Goal: Go to known website: Go to known website

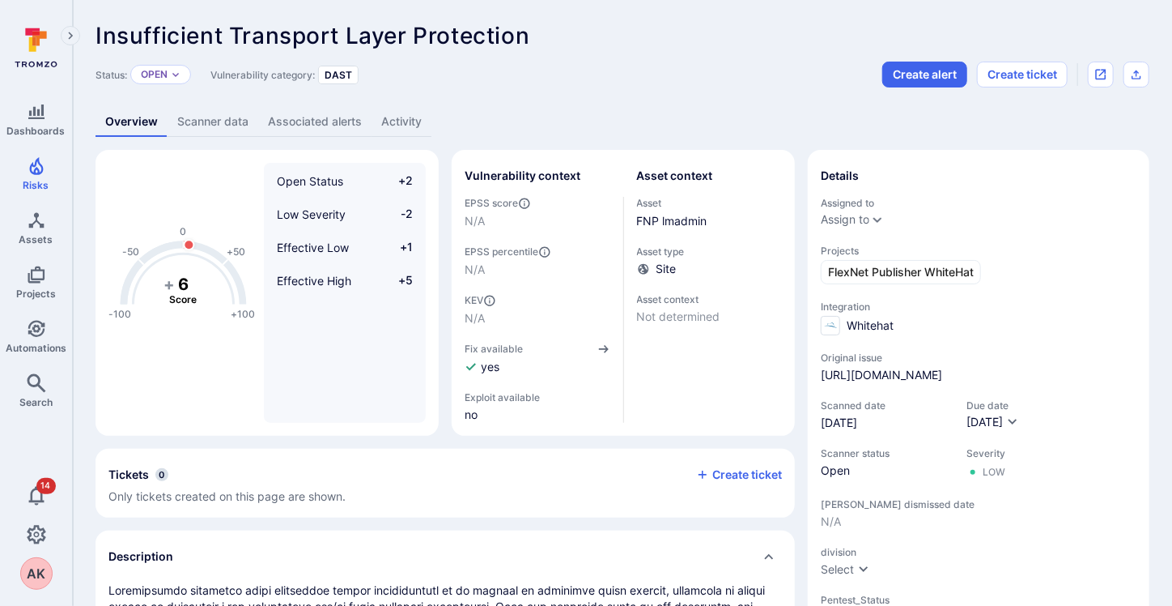
click at [210, 114] on link "Scanner data" at bounding box center [213, 122] width 91 height 30
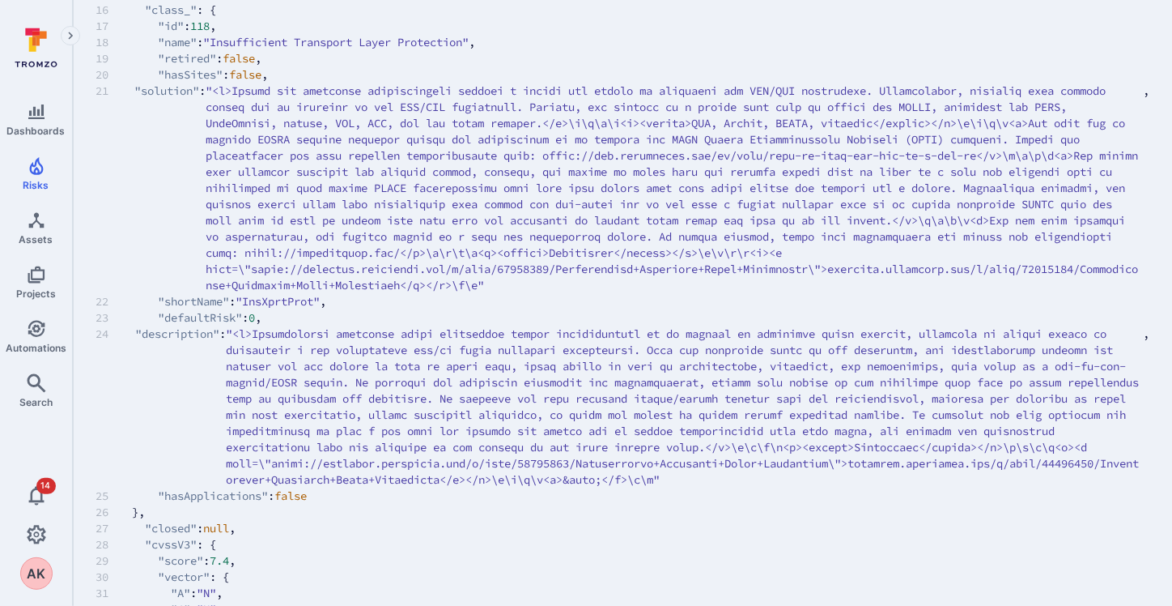
scroll to position [404, 0]
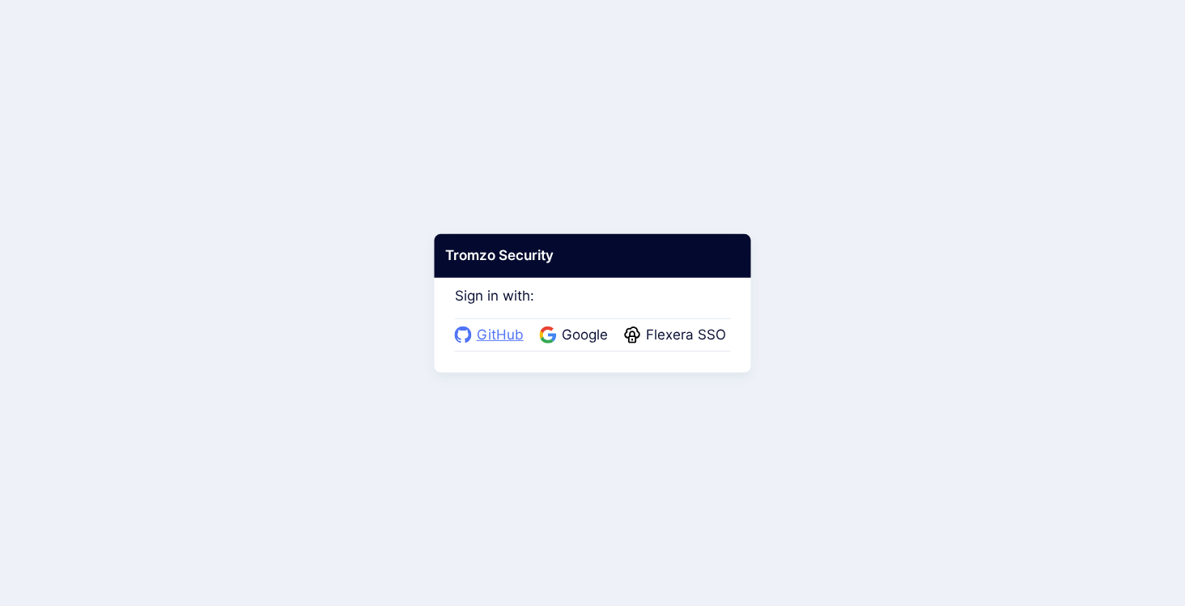
click at [495, 330] on span "GitHub" at bounding box center [500, 335] width 57 height 21
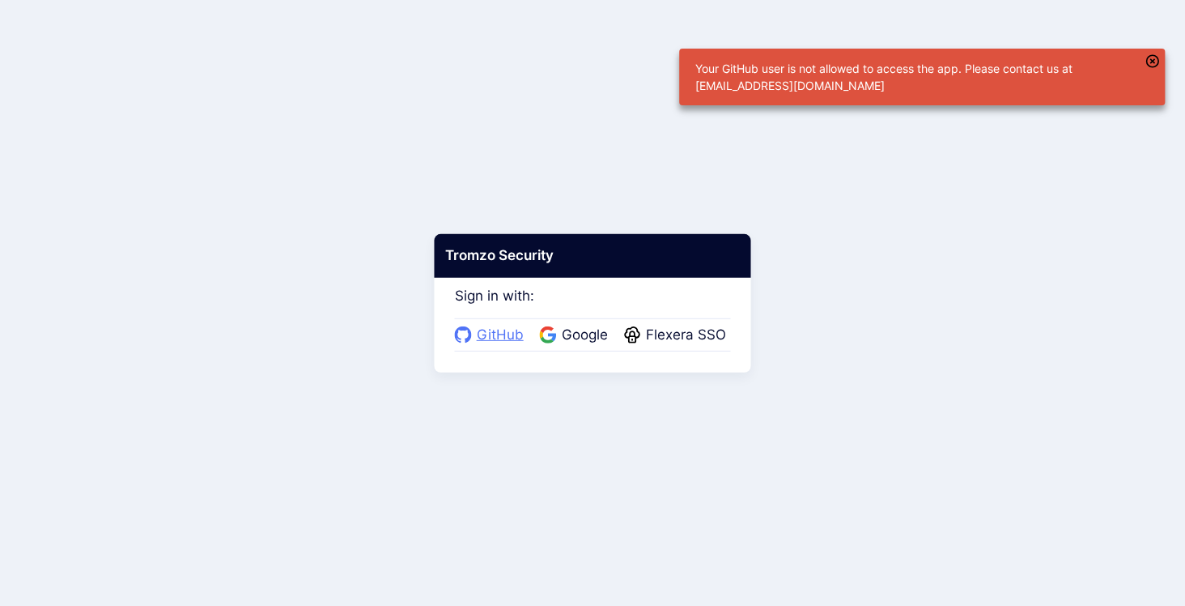
click at [501, 339] on span "GitHub" at bounding box center [500, 335] width 57 height 21
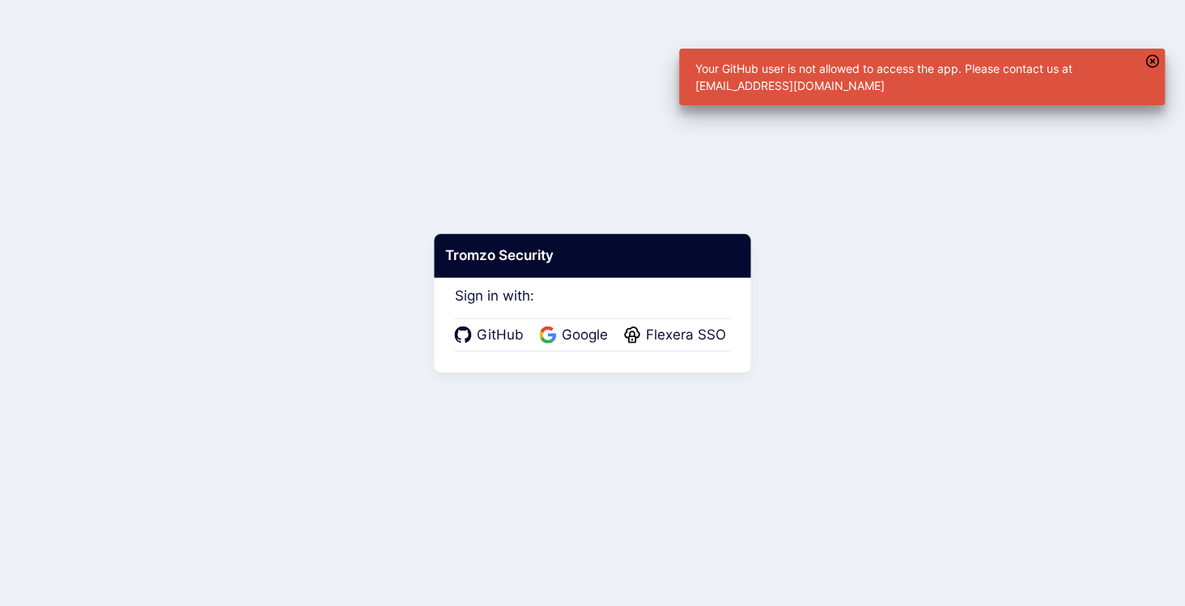
click at [1157, 62] on icon "button" at bounding box center [1153, 61] width 14 height 14
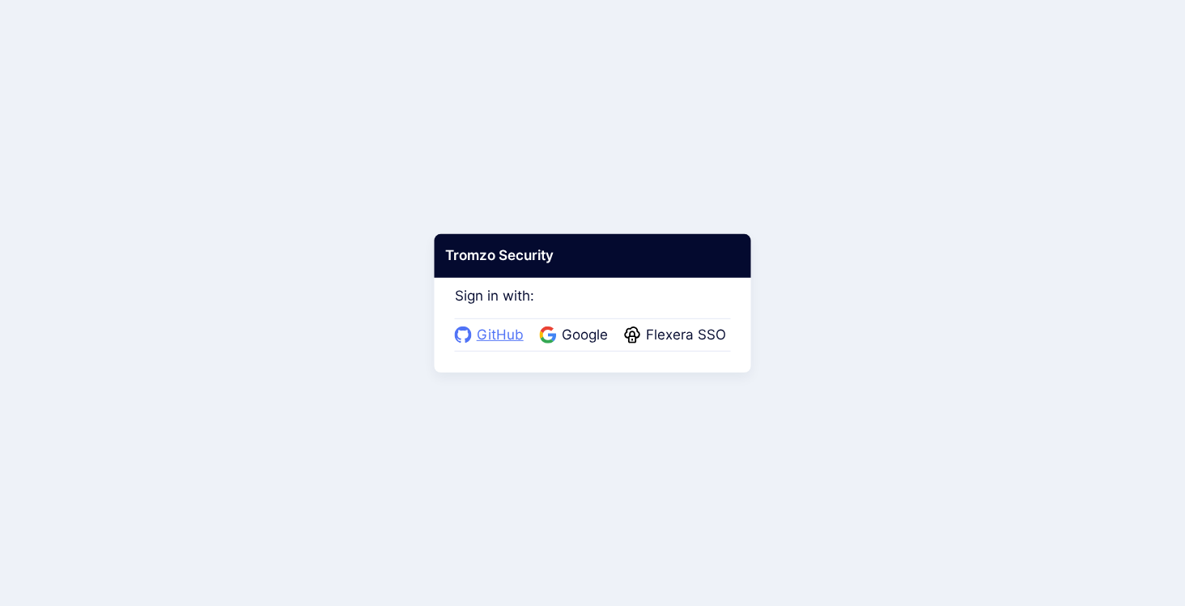
click at [497, 334] on span "GitHub" at bounding box center [500, 335] width 57 height 21
